Goal: Transaction & Acquisition: Book appointment/travel/reservation

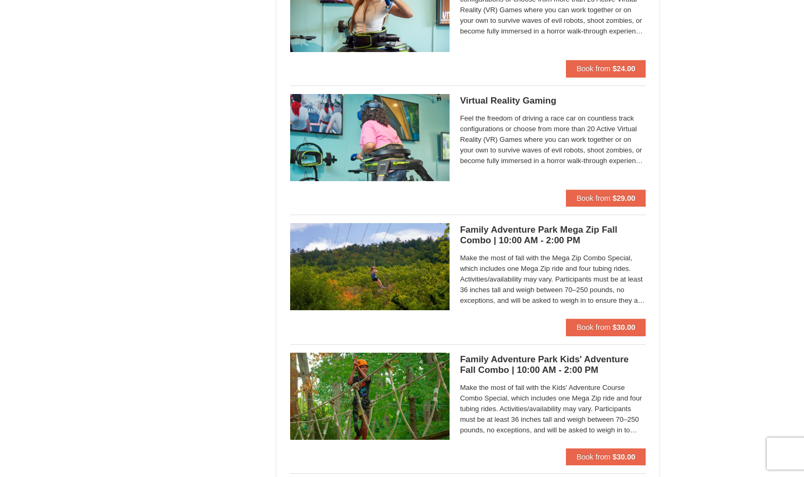
scroll to position [1839, 0]
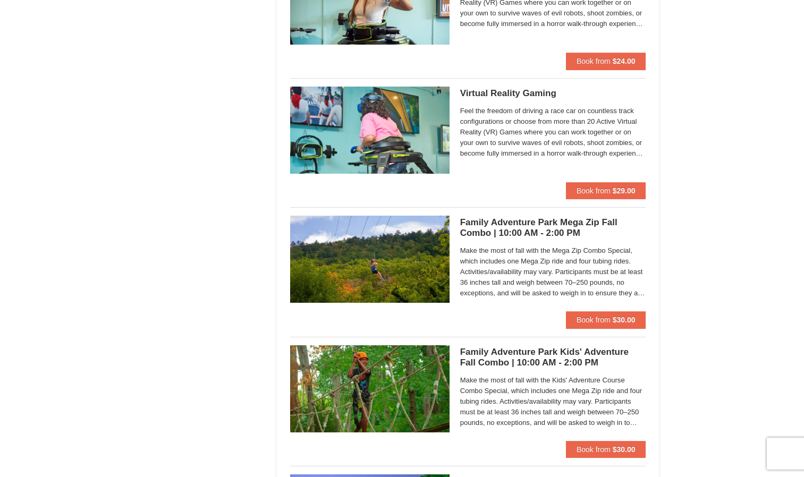
click at [510, 222] on h5 "Family Adventure Park Mega Zip Fall Combo | 10:00 AM - 2:00 PM Massanutten Fami…" at bounding box center [553, 227] width 186 height 21
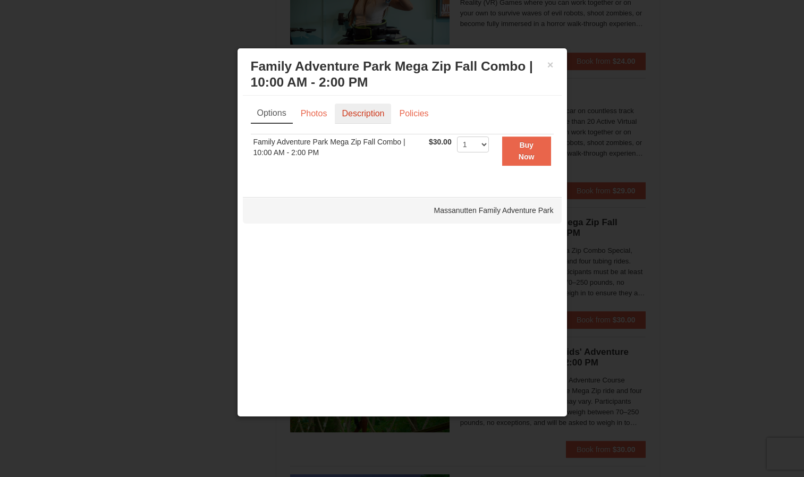
click at [382, 106] on link "Description" at bounding box center [363, 114] width 56 height 20
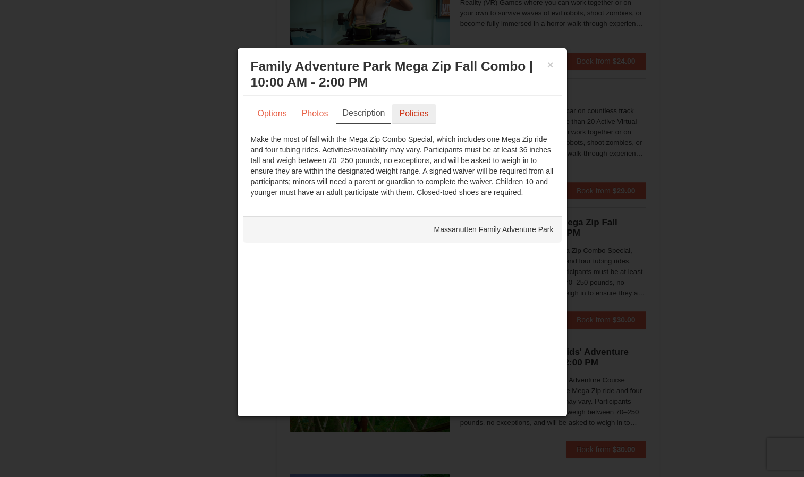
click at [404, 113] on link "Policies" at bounding box center [413, 114] width 43 height 20
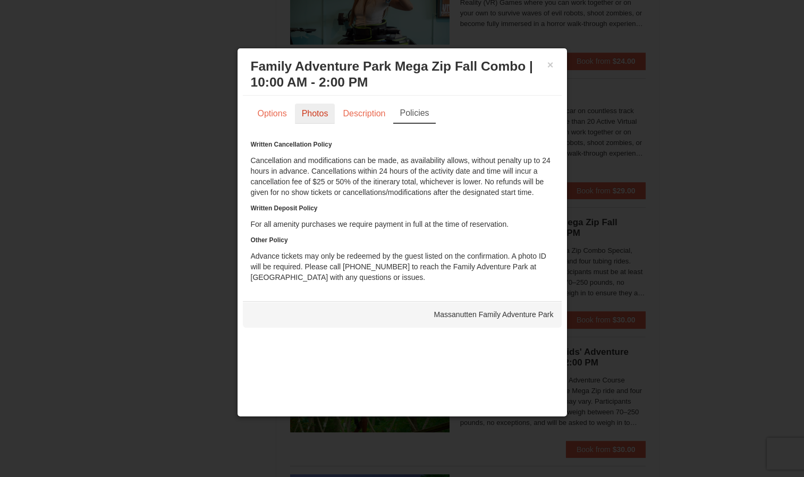
click at [303, 111] on link "Photos" at bounding box center [315, 114] width 40 height 20
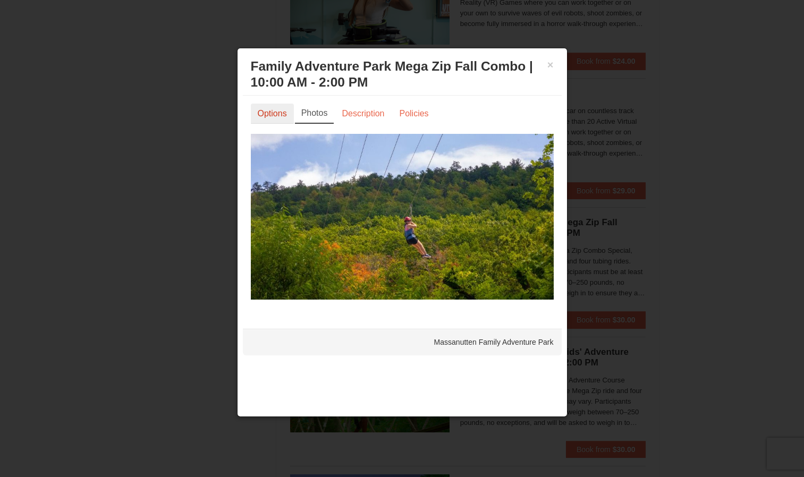
click at [271, 115] on link "Options" at bounding box center [272, 114] width 43 height 20
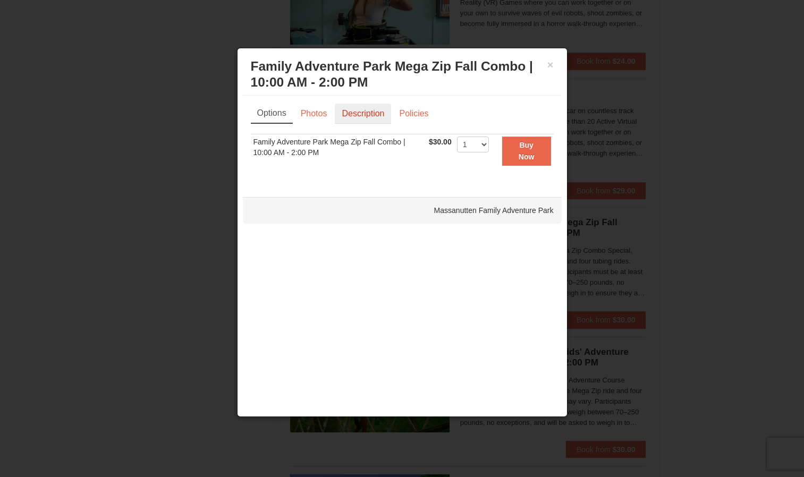
click at [345, 117] on link "Description" at bounding box center [363, 114] width 56 height 20
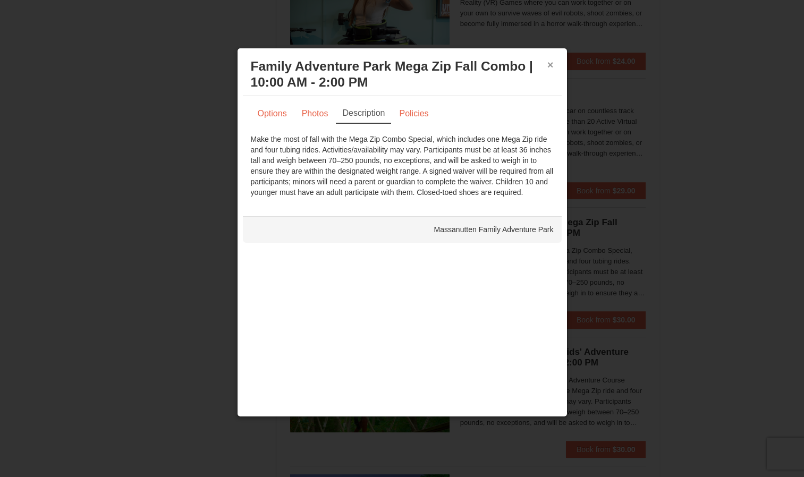
click at [553, 67] on button "×" at bounding box center [550, 65] width 6 height 11
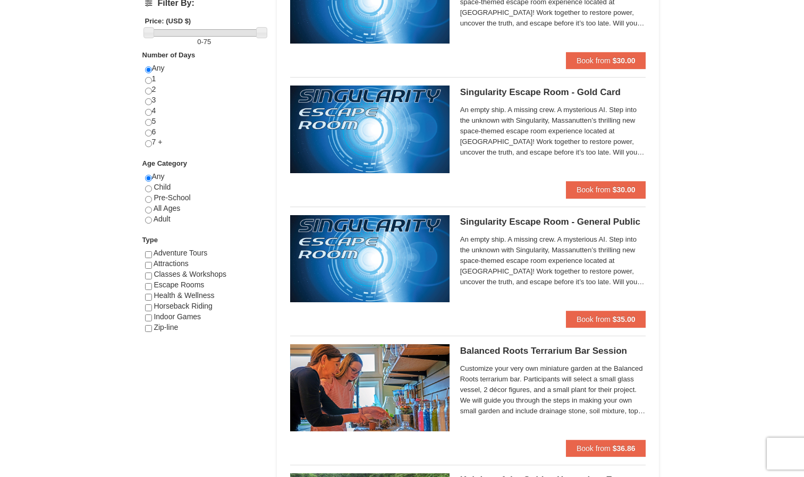
scroll to position [418, 0]
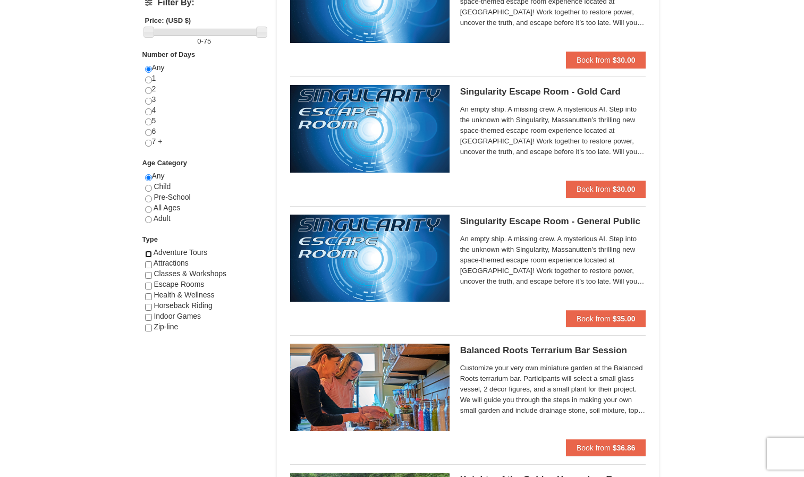
click at [149, 255] on input "checkbox" at bounding box center [148, 254] width 7 height 7
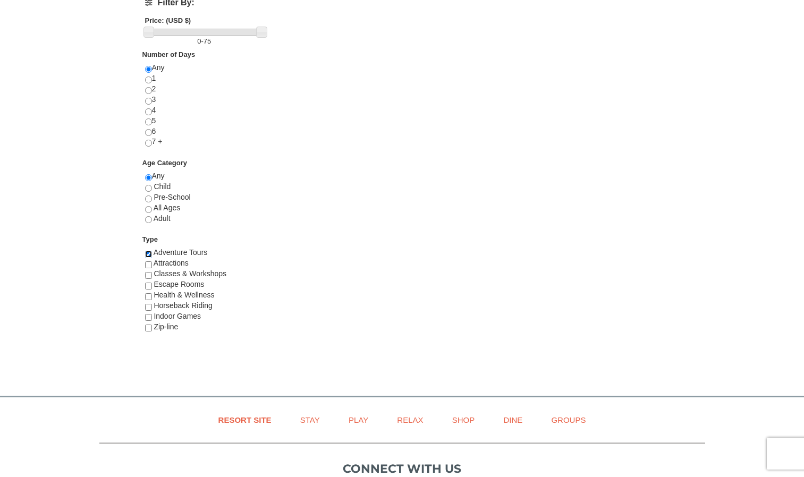
click at [149, 255] on input "checkbox" at bounding box center [148, 254] width 7 height 7
checkbox input "false"
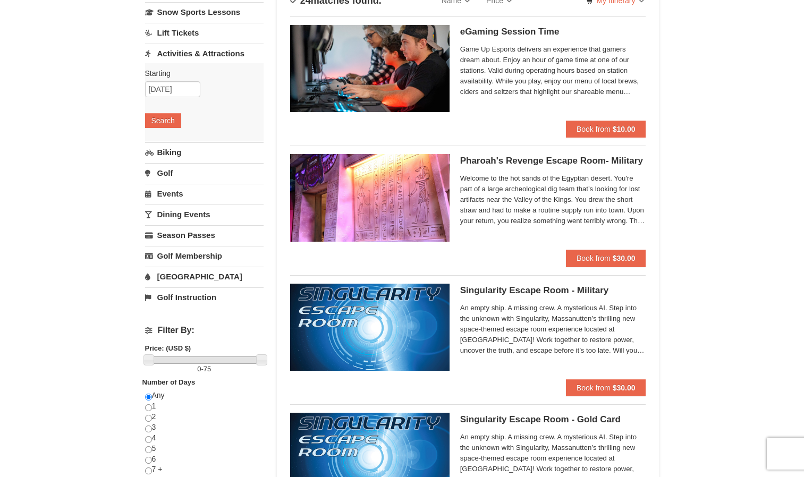
scroll to position [0, 0]
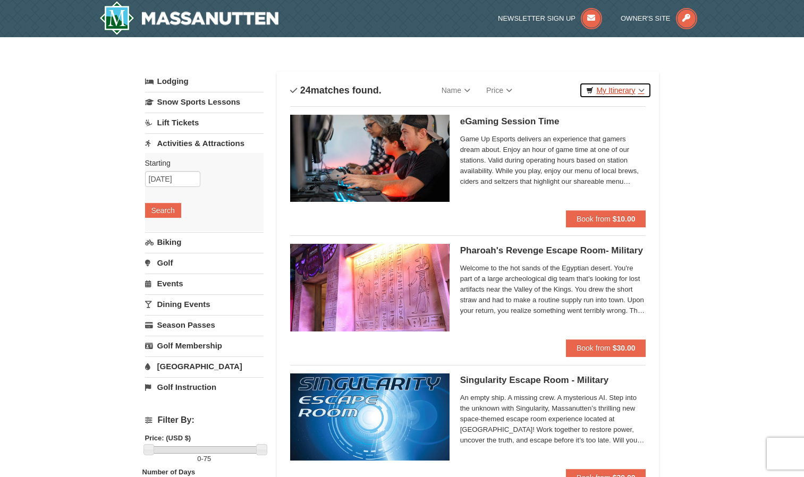
click at [622, 95] on link "My Itinerary" at bounding box center [615, 90] width 72 height 16
